Goal: Transaction & Acquisition: Purchase product/service

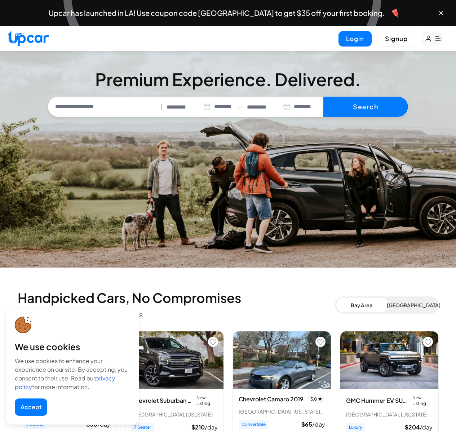
select select "********"
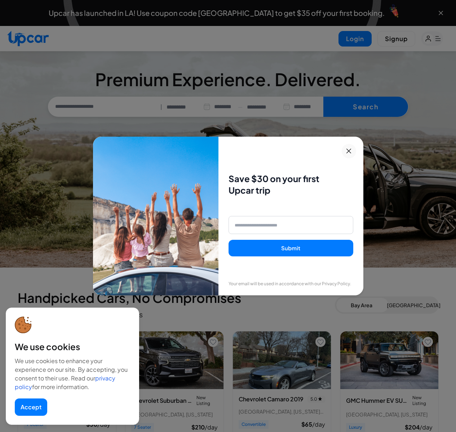
click at [352, 151] on icon at bounding box center [348, 151] width 9 height 9
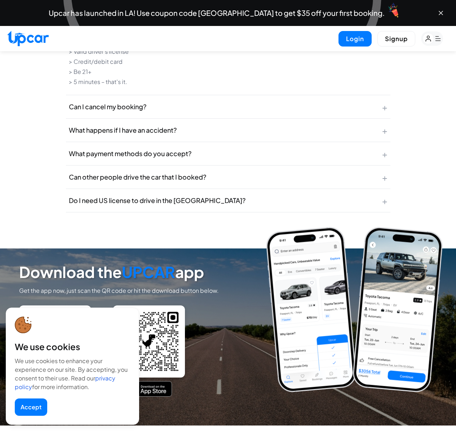
scroll to position [3375, 0]
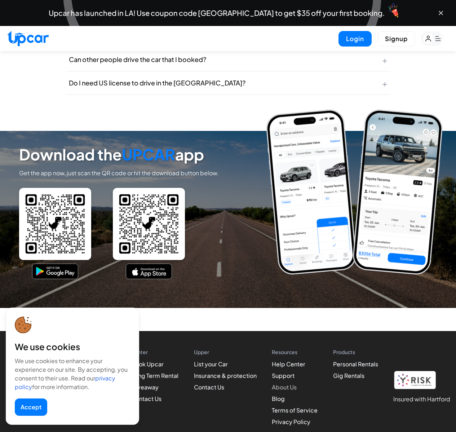
click at [282, 385] on link "About Us" at bounding box center [284, 387] width 25 height 8
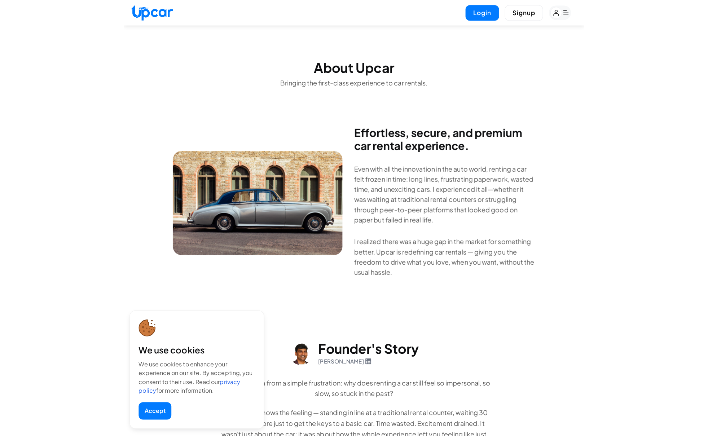
scroll to position [260, 0]
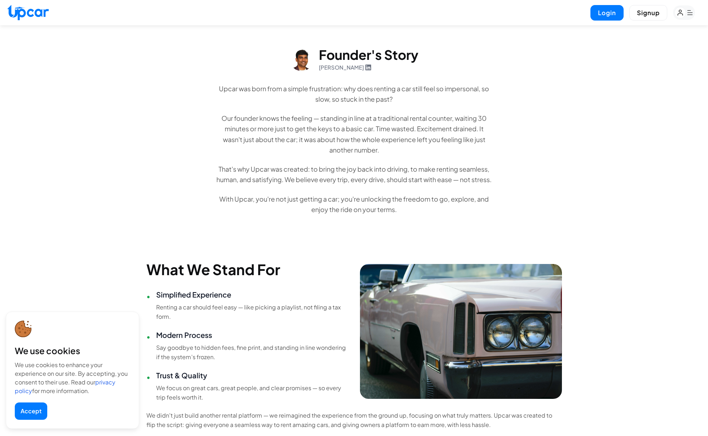
click at [37, 410] on button "Accept" at bounding box center [31, 410] width 32 height 17
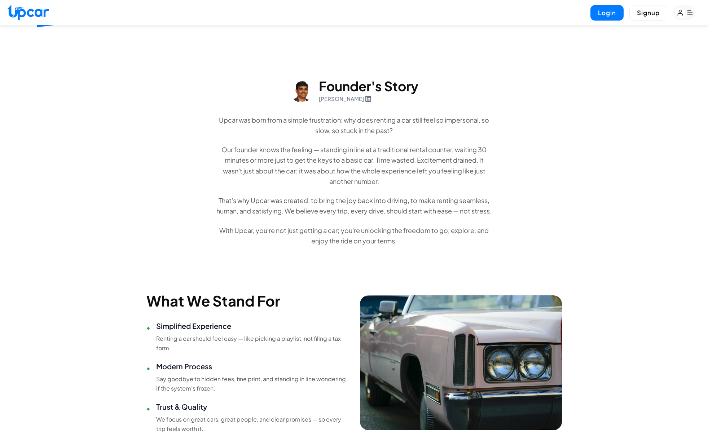
scroll to position [455, 0]
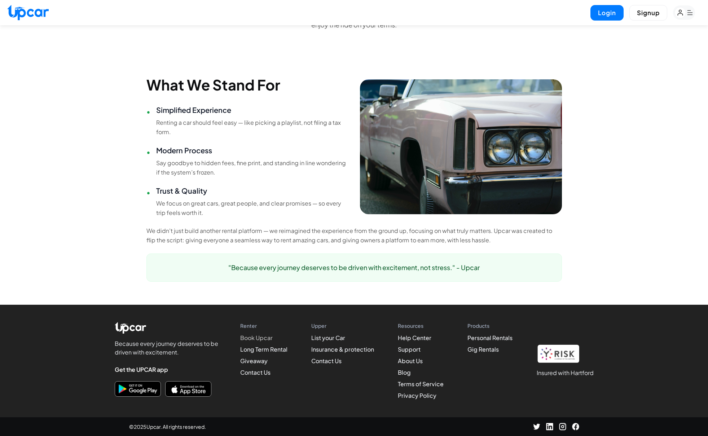
click at [260, 339] on link "Book Upcar" at bounding box center [256, 338] width 32 height 8
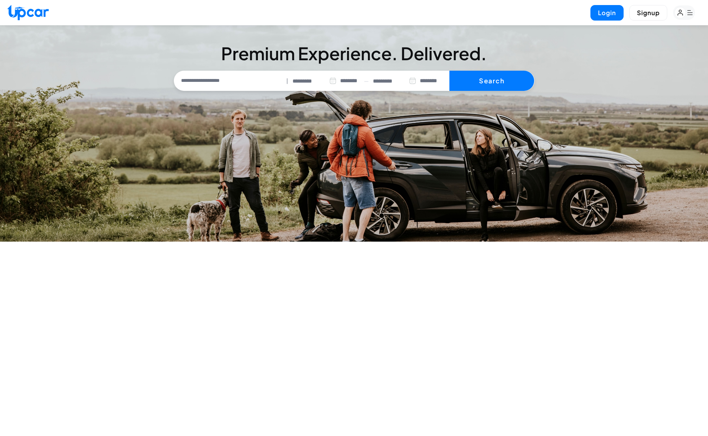
select select "********"
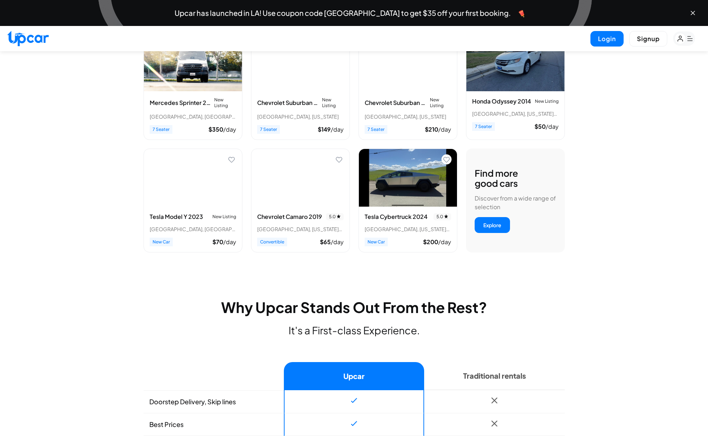
scroll to position [370, 0]
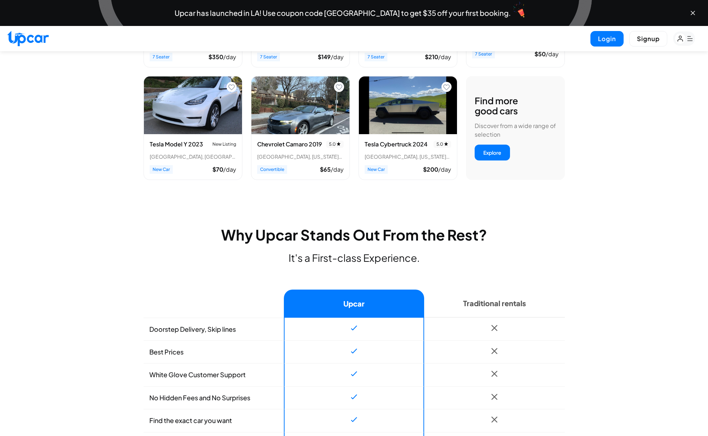
click at [195, 132] on img "View details for Tesla Model Y 2023" at bounding box center [193, 105] width 98 height 58
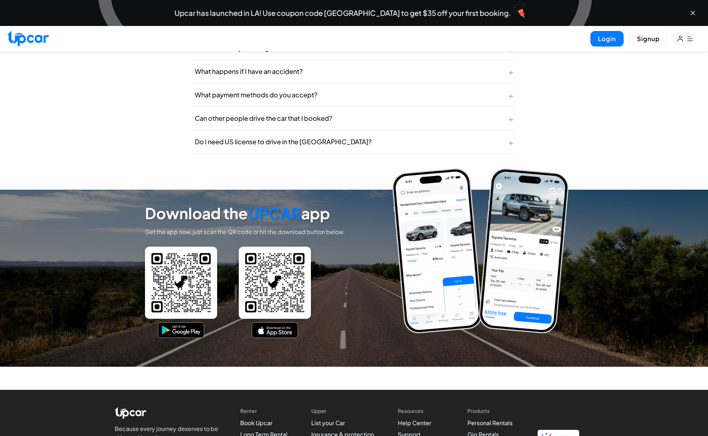
scroll to position [3272, 0]
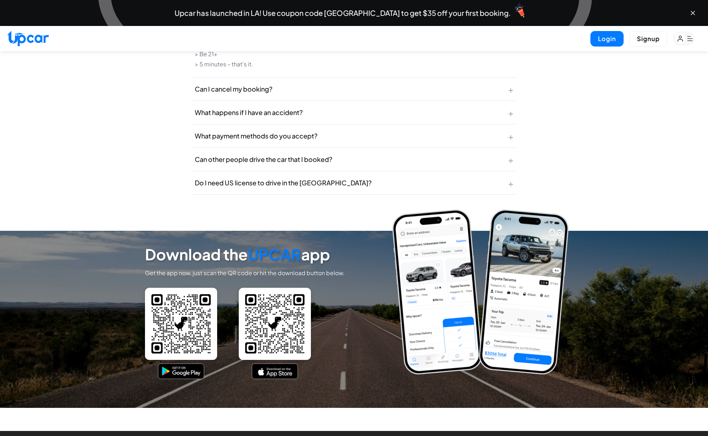
click at [310, 171] on button "Do I need US license to drive in the US? +" at bounding box center [354, 182] width 324 height 23
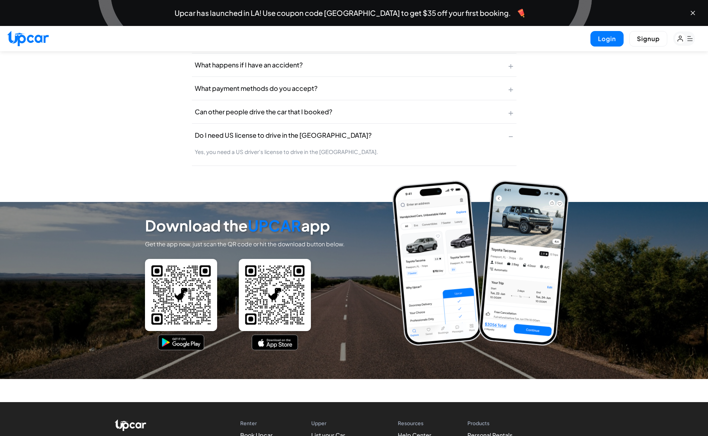
click at [332, 124] on button "Do I need US license to drive in the US? −" at bounding box center [354, 135] width 324 height 23
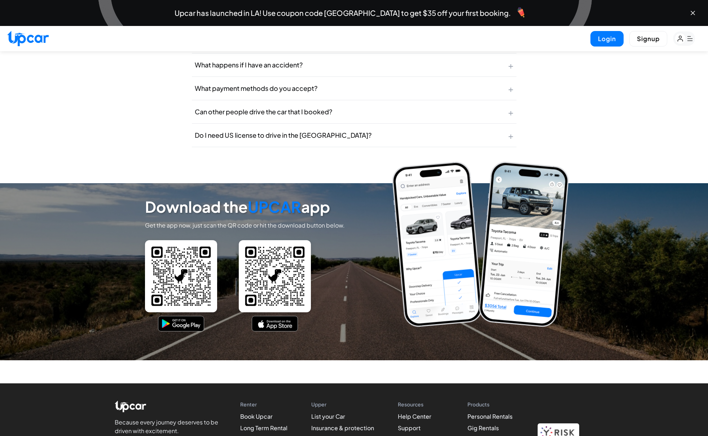
click at [341, 102] on button "Can other people drive the car that I booked? +" at bounding box center [354, 111] width 324 height 23
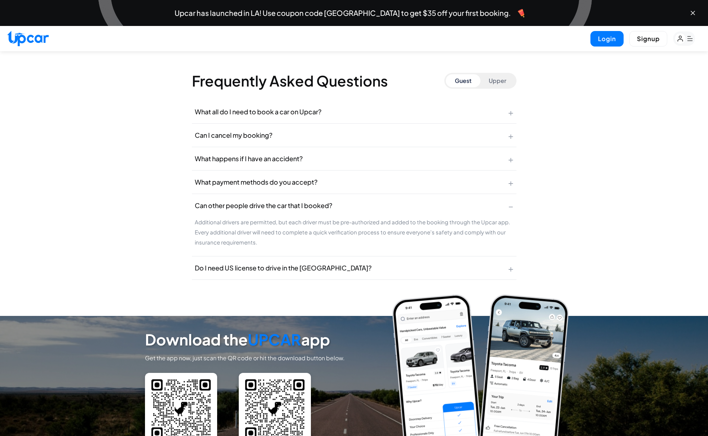
scroll to position [3183, 0]
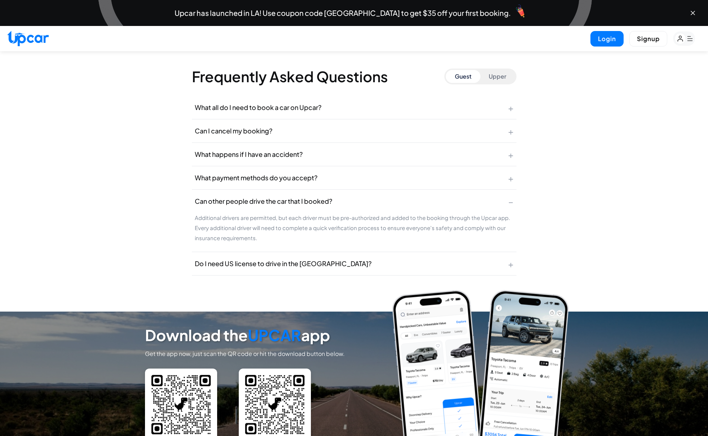
click at [328, 98] on button "What all do I need to book a car on Upcar? +" at bounding box center [354, 107] width 324 height 23
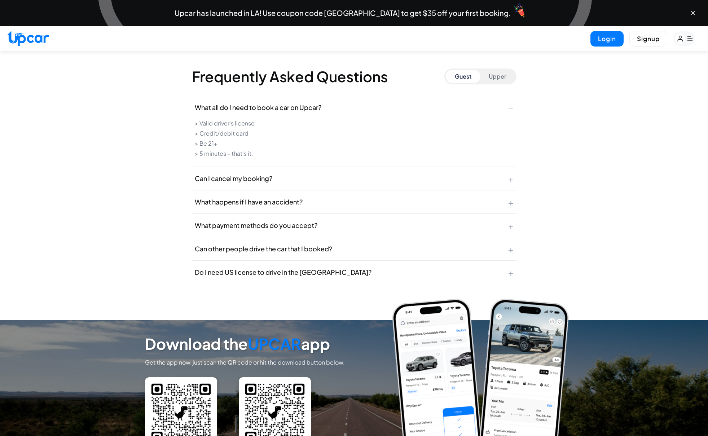
click at [328, 172] on button "Can I cancel my booking? +" at bounding box center [354, 178] width 324 height 23
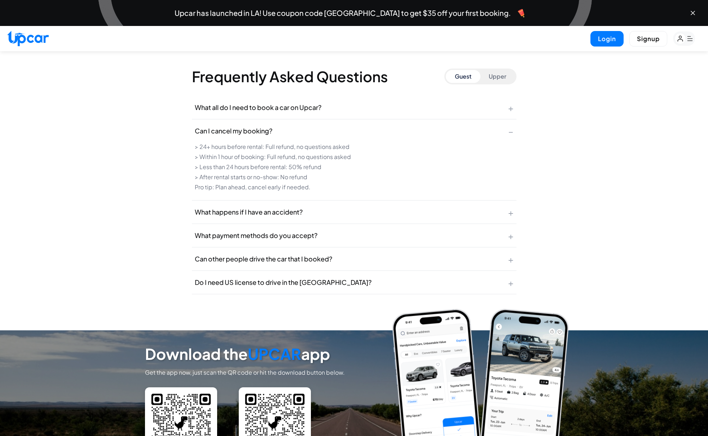
click at [333, 200] on button "What happens if I have an accident? +" at bounding box center [354, 211] width 324 height 23
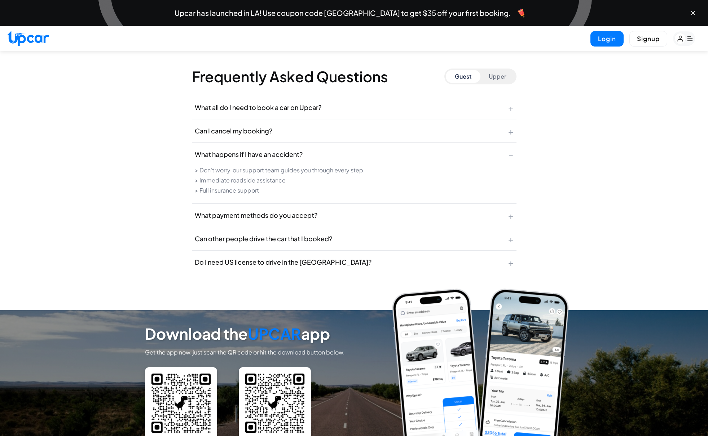
click at [334, 205] on button "What payment methods do you accept? +" at bounding box center [354, 215] width 324 height 23
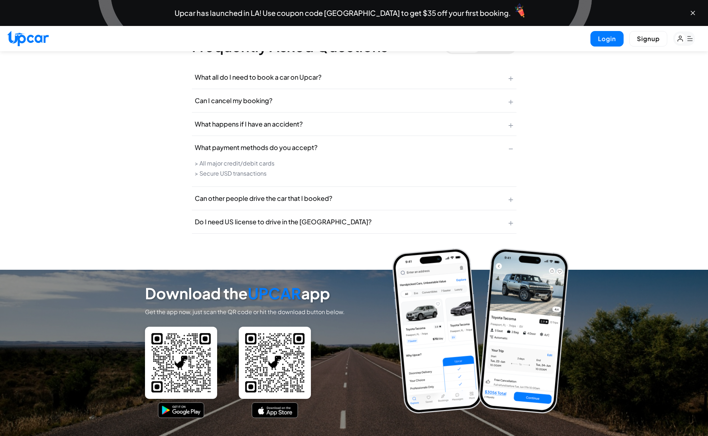
click at [337, 192] on button "Can other people drive the car that I booked? +" at bounding box center [354, 198] width 324 height 23
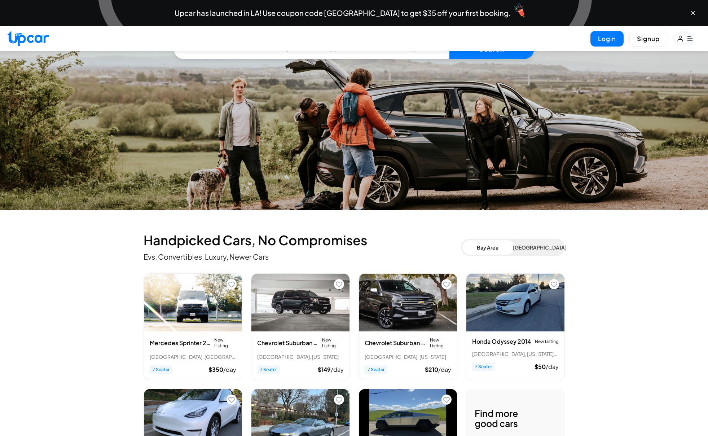
scroll to position [0, 0]
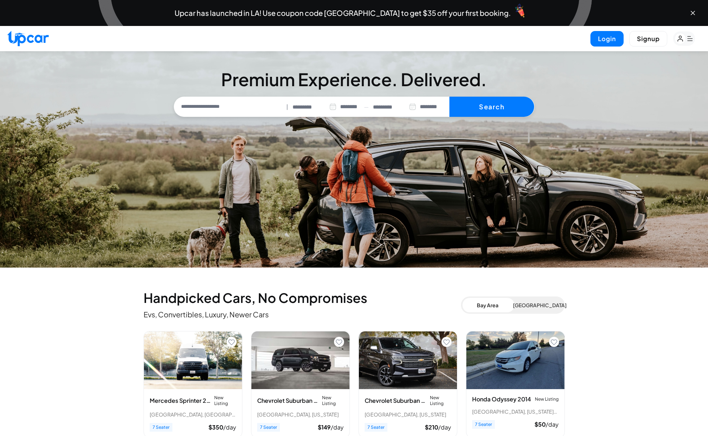
click at [686, 39] on rect "button" at bounding box center [684, 38] width 22 height 14
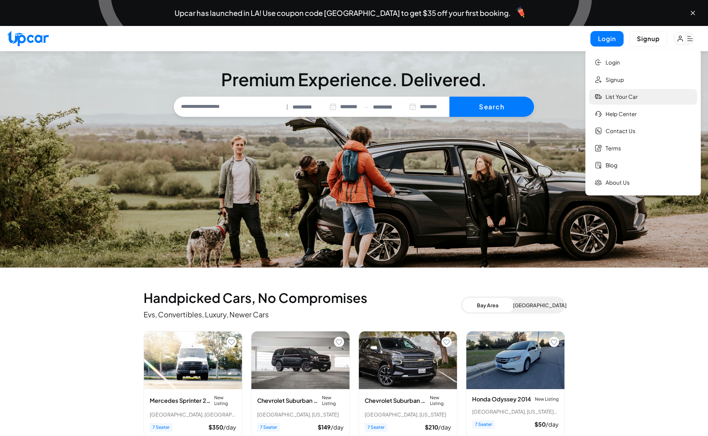
click at [632, 98] on link "List your car" at bounding box center [643, 97] width 108 height 16
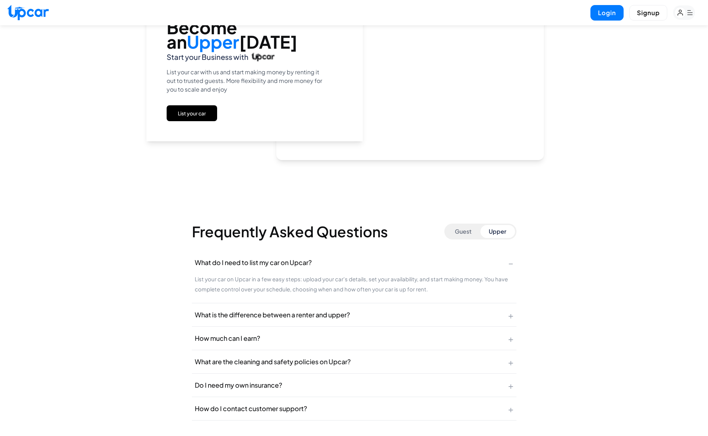
scroll to position [1277, 0]
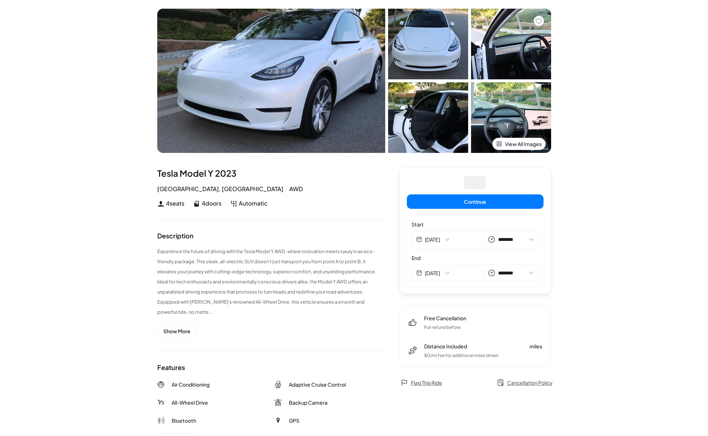
select select "********"
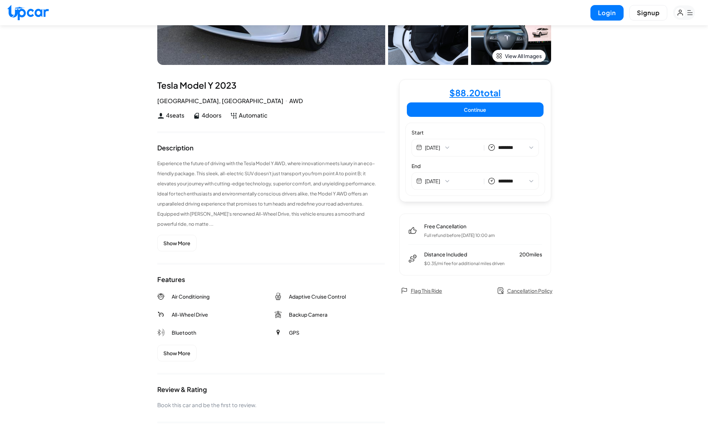
scroll to position [58, 0]
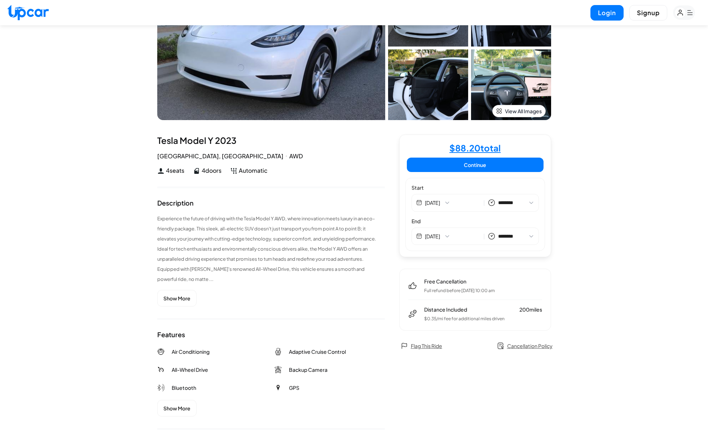
click at [429, 177] on div "$ 88.20 total Continue Start [DATE] | ******** ******** ******* ******* *******…" at bounding box center [475, 195] width 152 height 123
click at [433, 168] on button "Continue" at bounding box center [475, 165] width 137 height 14
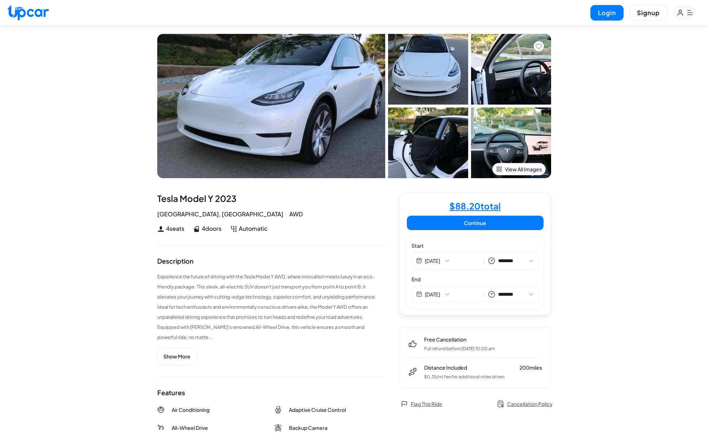
select select "********"
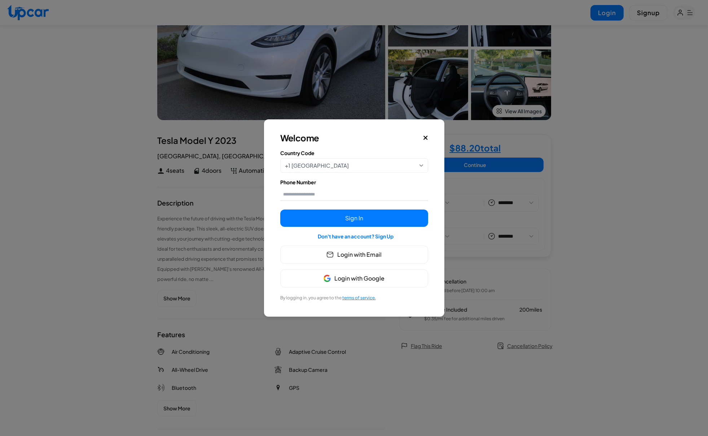
click at [424, 136] on icon "Close" at bounding box center [425, 138] width 4 height 4
